Goal: Information Seeking & Learning: Learn about a topic

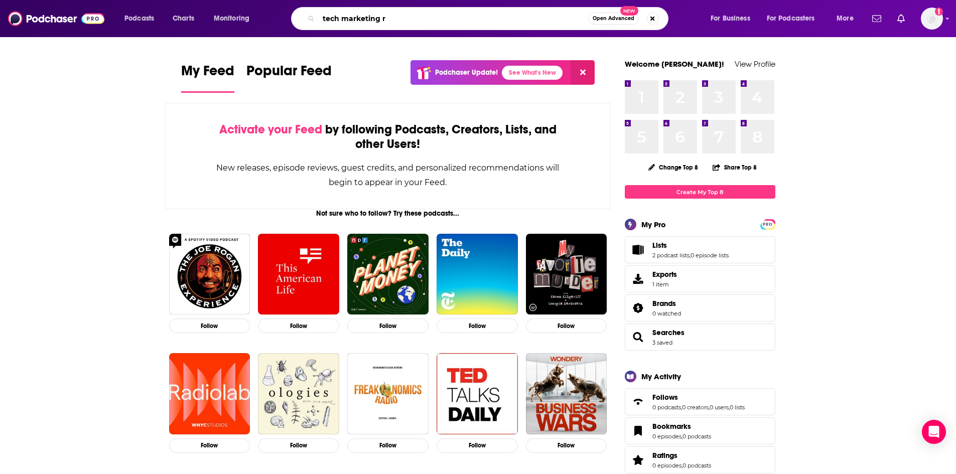
click at [395, 16] on input "tech marketing r" at bounding box center [454, 19] width 270 height 16
type input "tech marketing rewired"
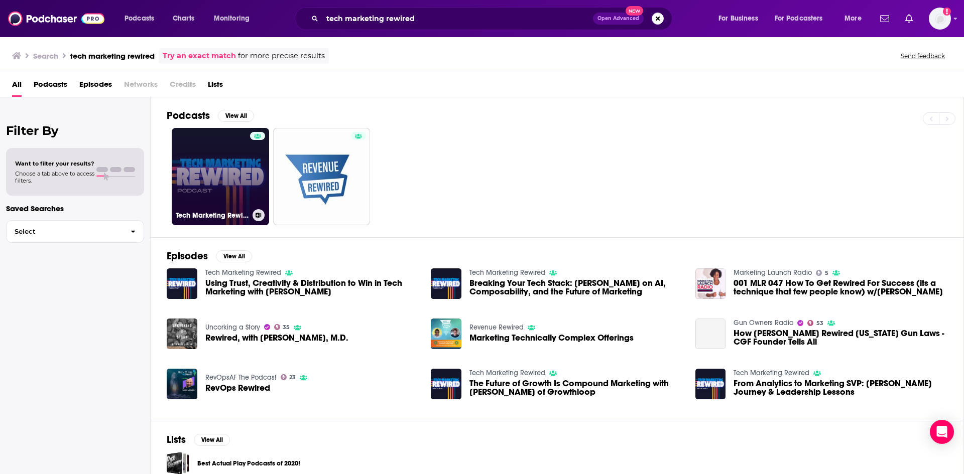
click at [222, 175] on link "Tech Marketing Rewired" at bounding box center [220, 176] width 97 height 97
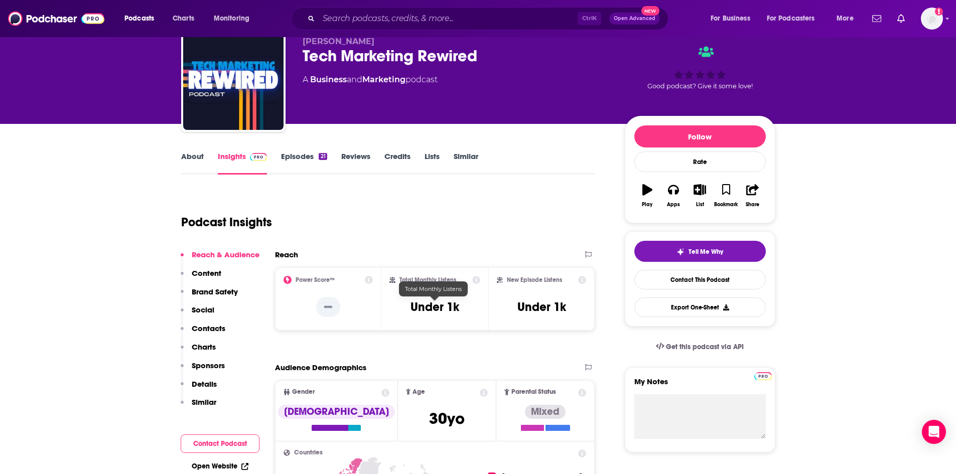
scroll to position [151, 0]
